Goal: Navigation & Orientation: Go to known website

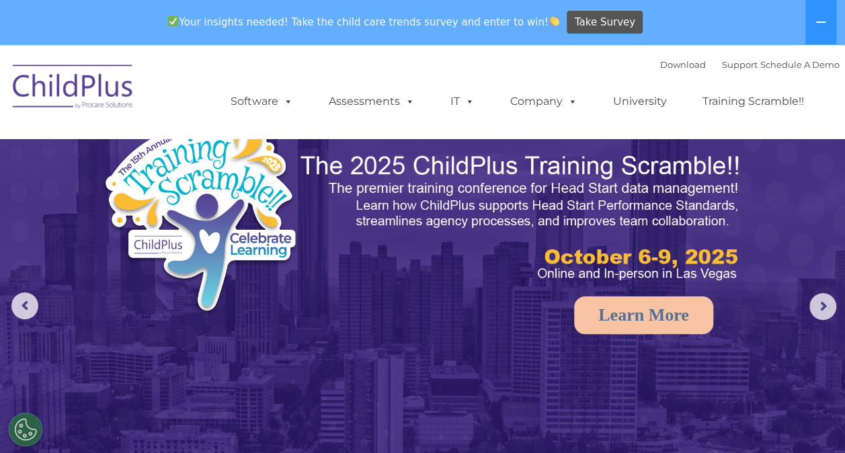
select select "MEDIUM"
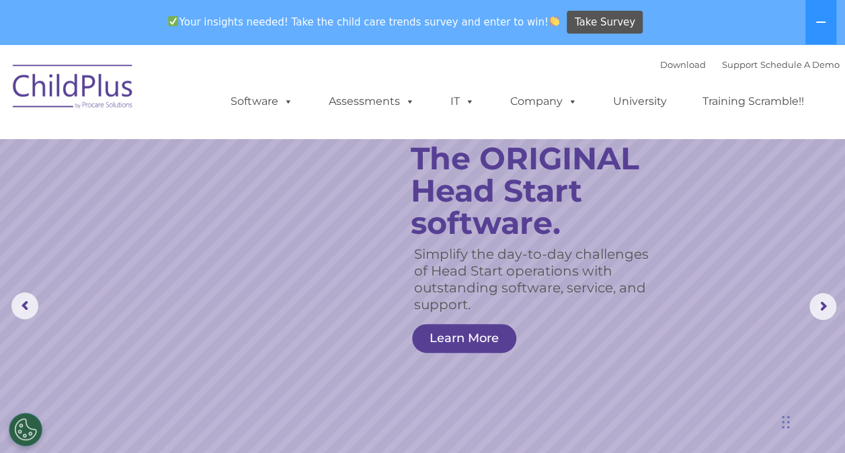
click at [95, 79] on img at bounding box center [73, 88] width 134 height 67
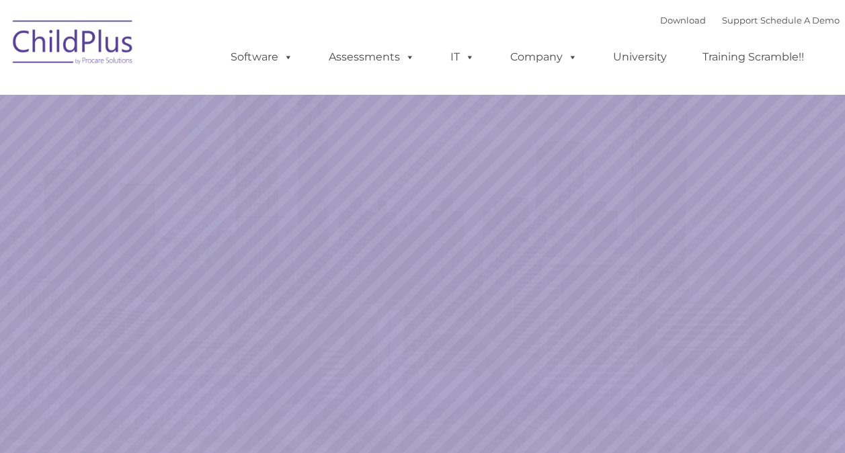
select select "MEDIUM"
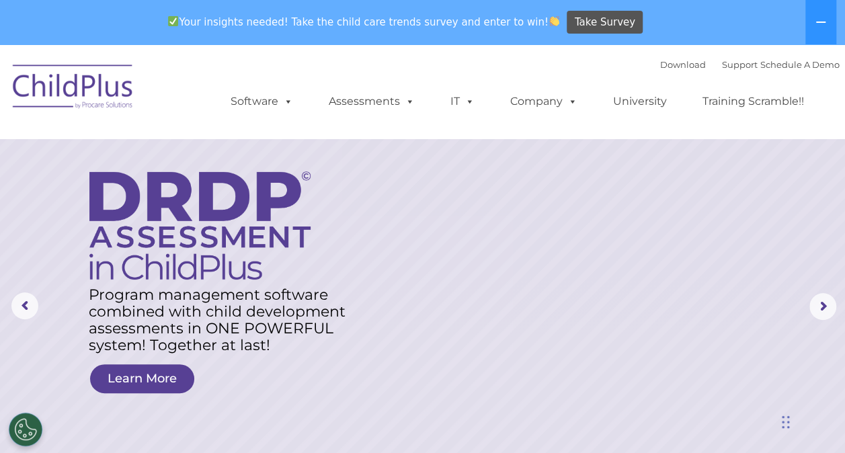
click at [61, 79] on img at bounding box center [73, 88] width 134 height 67
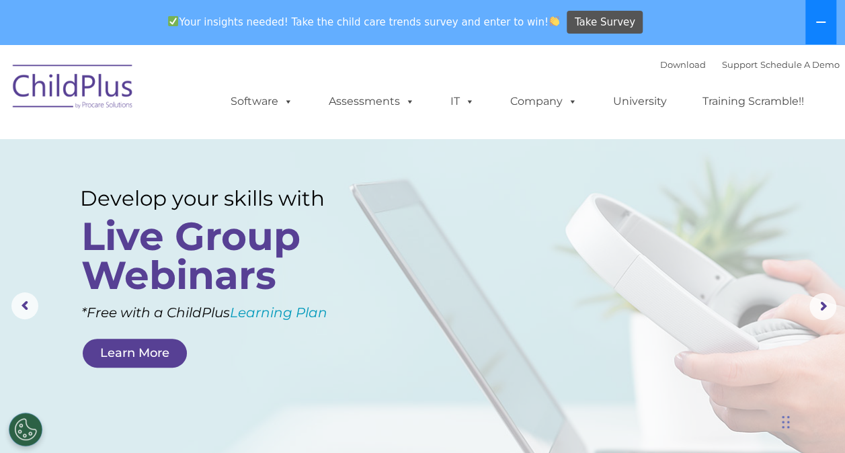
click at [820, 24] on icon at bounding box center [820, 22] width 11 height 11
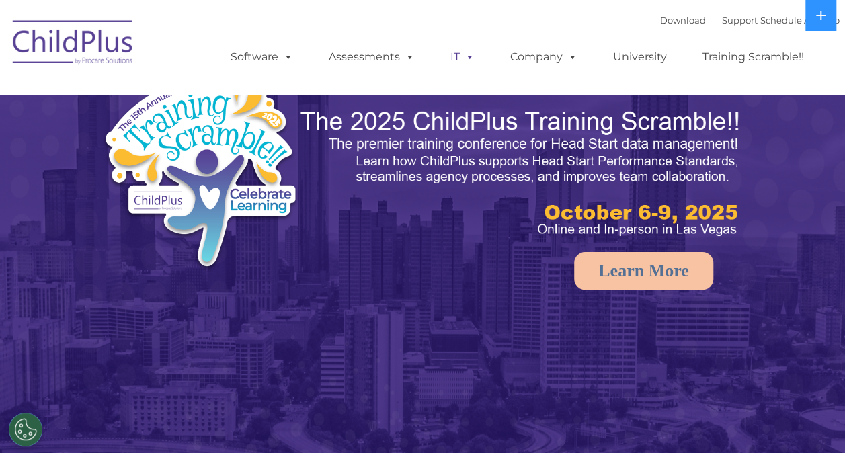
select select "MEDIUM"
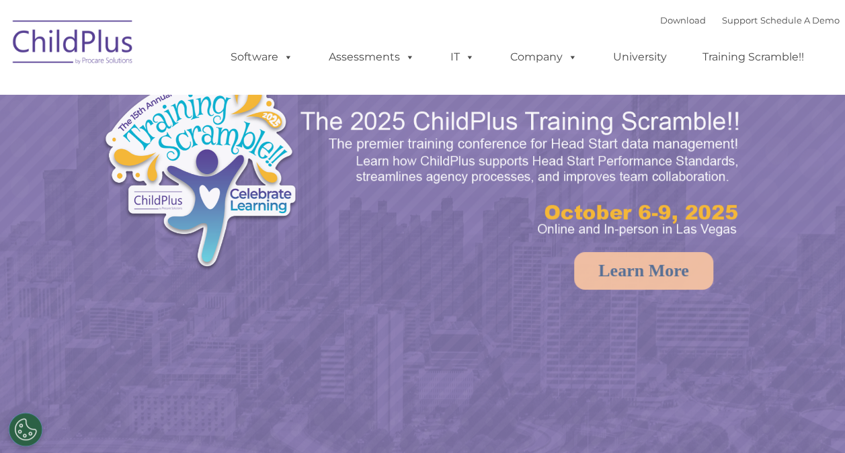
select select "MEDIUM"
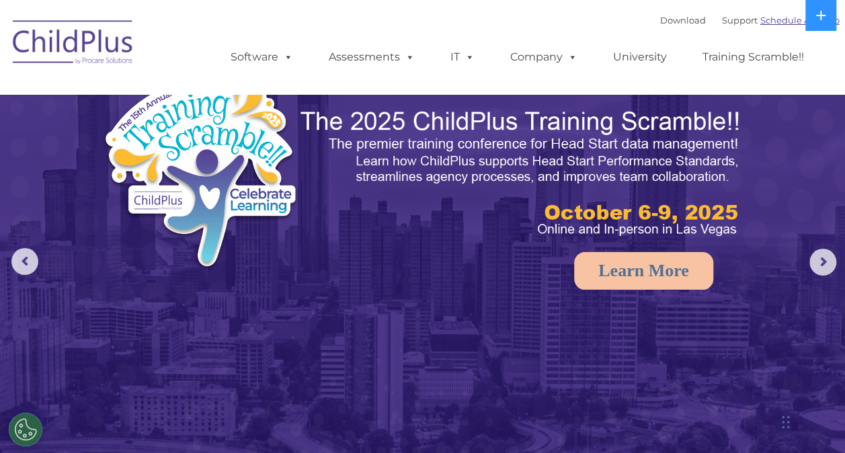
scroll to position [1, 0]
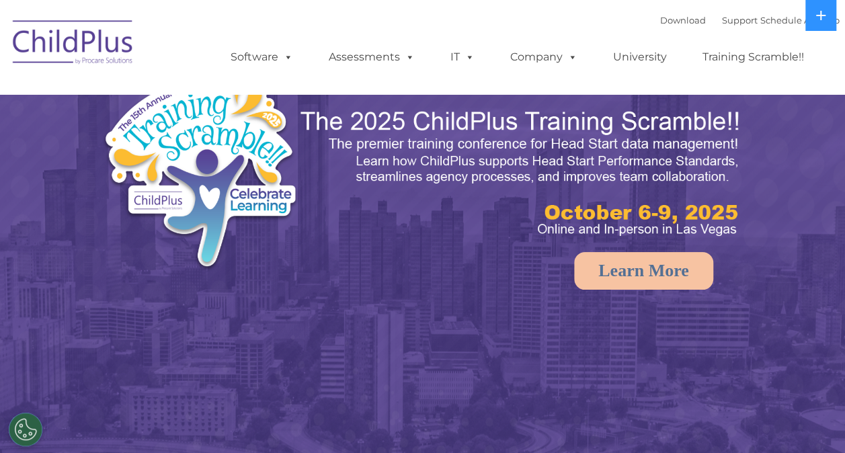
select select "MEDIUM"
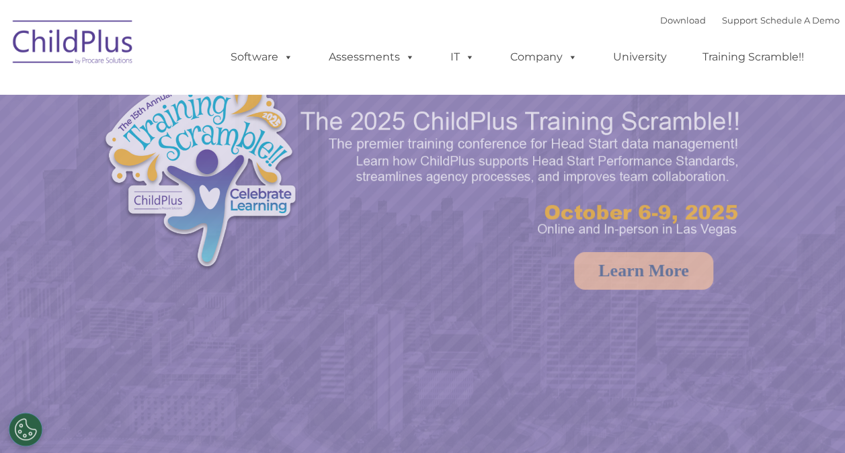
select select "MEDIUM"
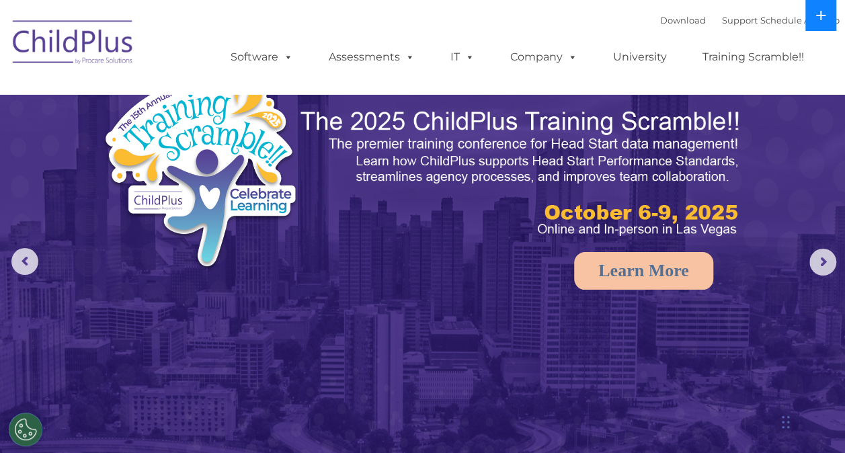
drag, startPoint x: 820, startPoint y: 12, endPoint x: 826, endPoint y: 11, distance: 6.9
click at [826, 11] on button at bounding box center [820, 15] width 31 height 31
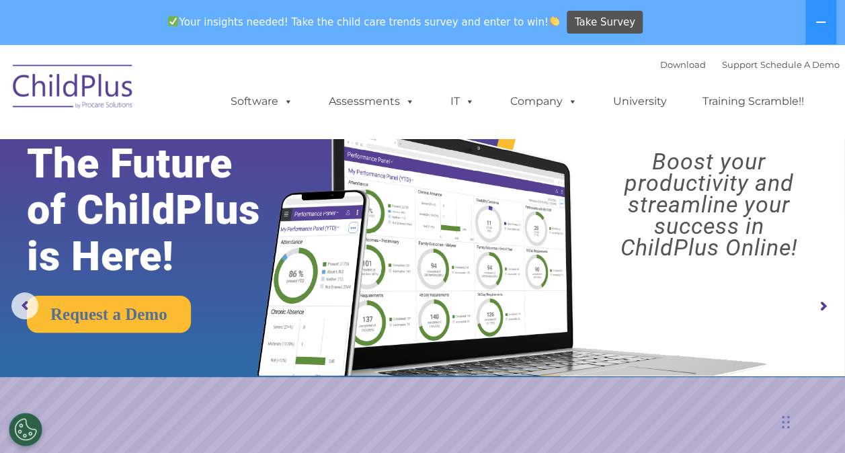
click at [178, 22] on img at bounding box center [173, 21] width 10 height 10
click at [178, 23] on img at bounding box center [173, 21] width 10 height 10
click at [816, 24] on icon at bounding box center [820, 22] width 11 height 11
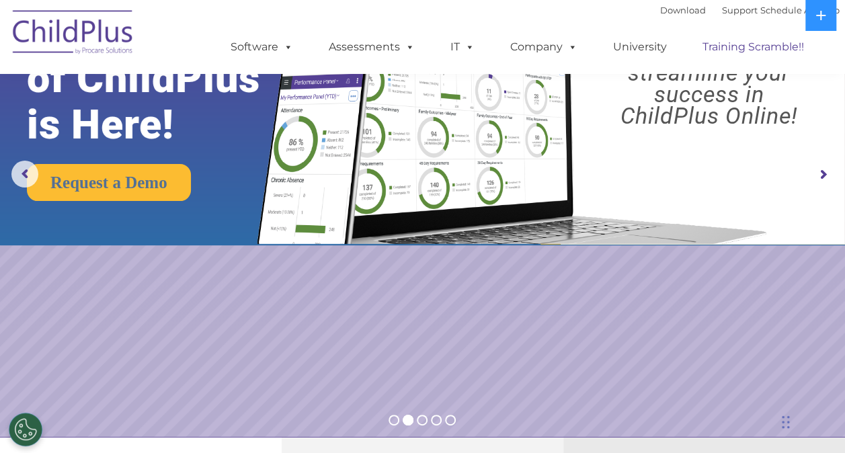
scroll to position [88, 0]
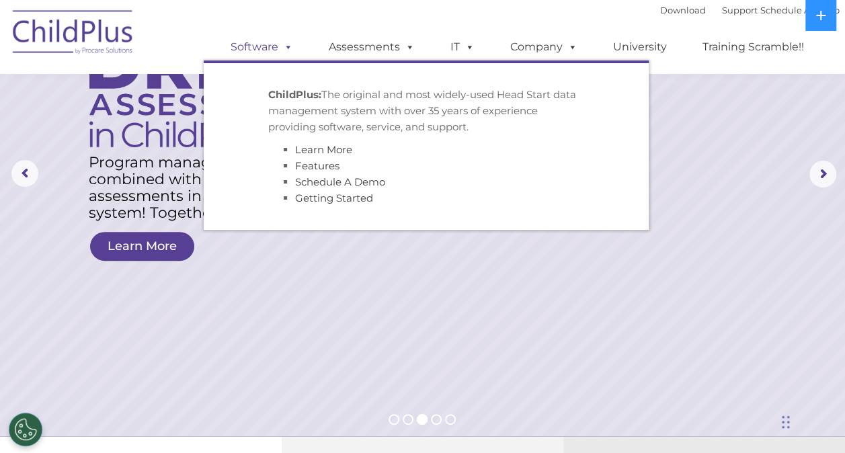
click at [261, 46] on link "Software" at bounding box center [261, 47] width 89 height 27
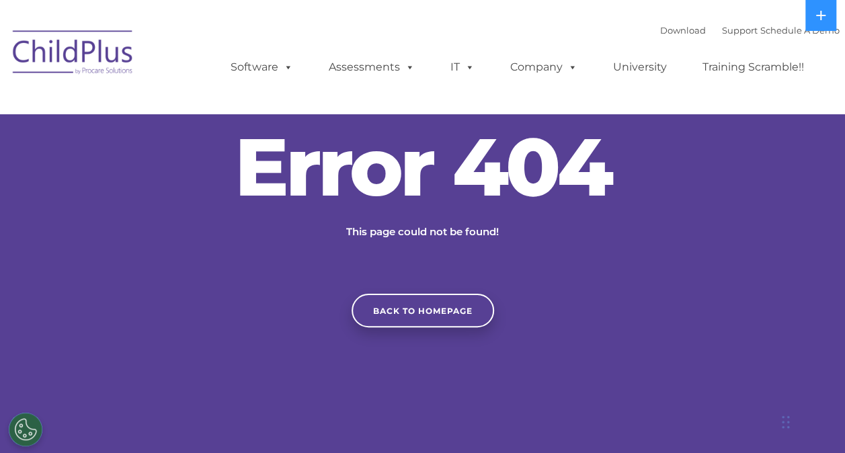
drag, startPoint x: 749, startPoint y: 4, endPoint x: 328, endPoint y: 257, distance: 490.7
click at [328, 257] on div "Error 404 This page could not be found! Back to homepage" at bounding box center [422, 226] width 845 height 201
click at [421, 314] on link "Back to homepage" at bounding box center [422, 311] width 142 height 34
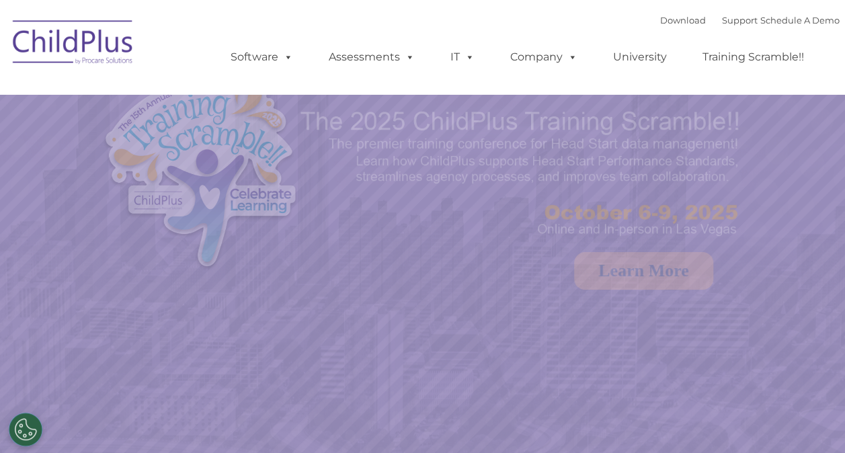
select select "MEDIUM"
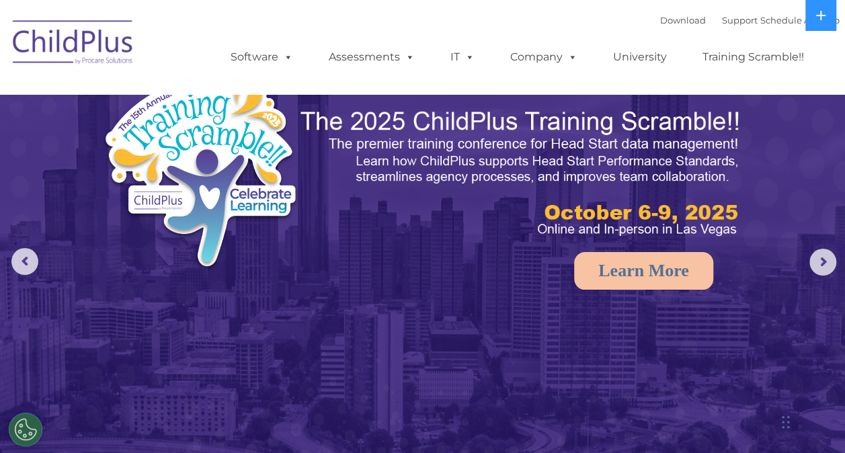
click at [108, 42] on img at bounding box center [73, 44] width 134 height 67
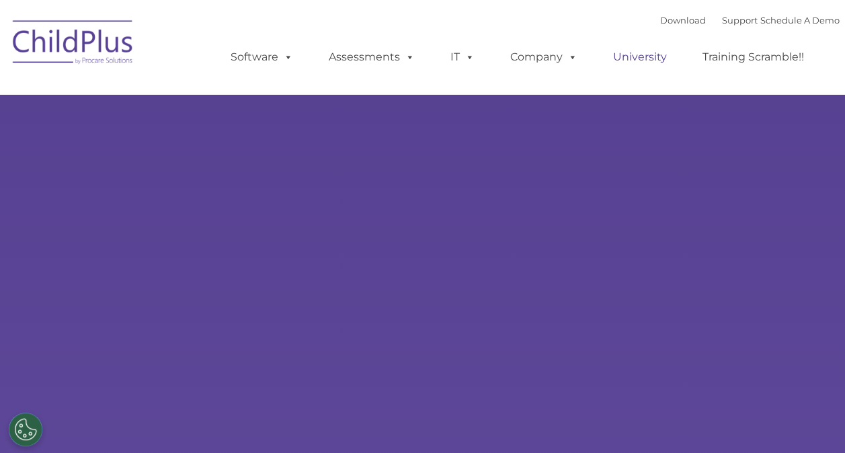
select select "MEDIUM"
